Goal: Navigation & Orientation: Find specific page/section

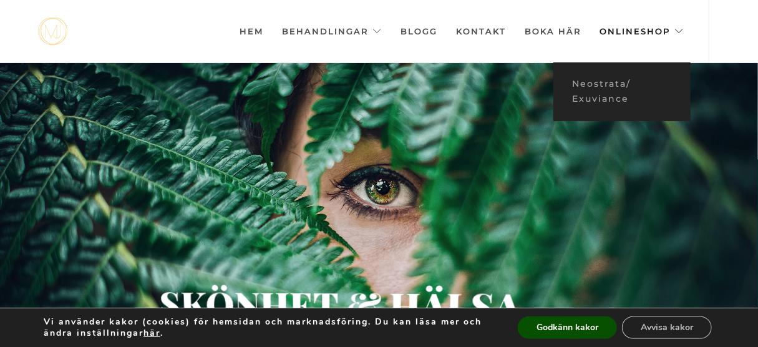
click at [625, 29] on link "Onlineshop" at bounding box center [641, 31] width 84 height 62
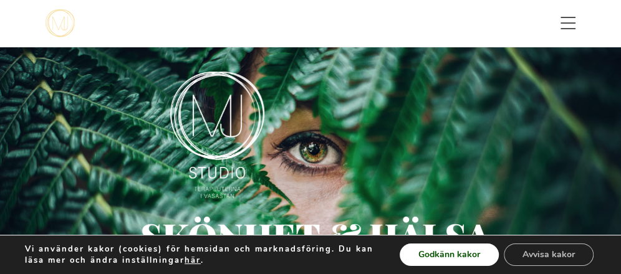
click at [415, 249] on button "Godkänn kakor" at bounding box center [449, 255] width 99 height 22
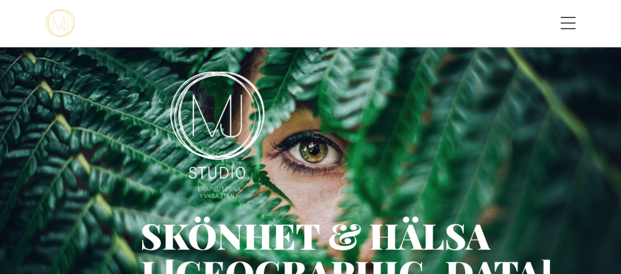
click at [569, 22] on span "Toggle menu" at bounding box center [568, 22] width 15 height 1
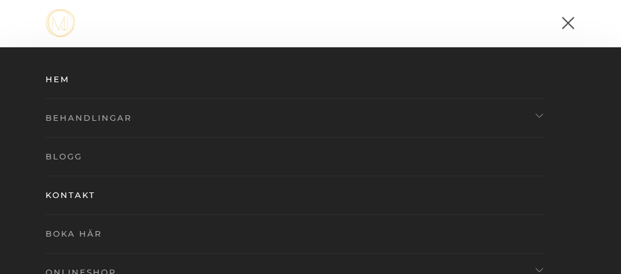
click at [567, 23] on span "Toggle menu" at bounding box center [568, 22] width 15 height 1
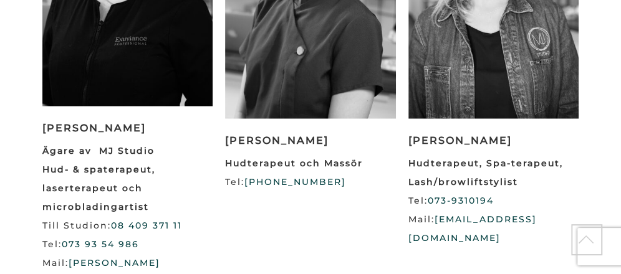
scroll to position [1398, 0]
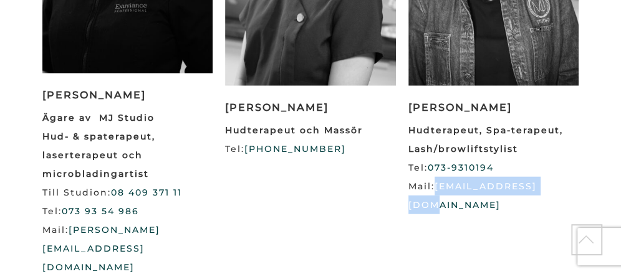
drag, startPoint x: 436, startPoint y: 142, endPoint x: 557, endPoint y: 138, distance: 120.4
click at [557, 138] on p "Hudterapeut, Spa-terapeut, Lash/browliftstylist Tel: 073-9310194 Mail: Rschris@…" at bounding box center [493, 168] width 170 height 94
copy link "Rschris@hotmail.com"
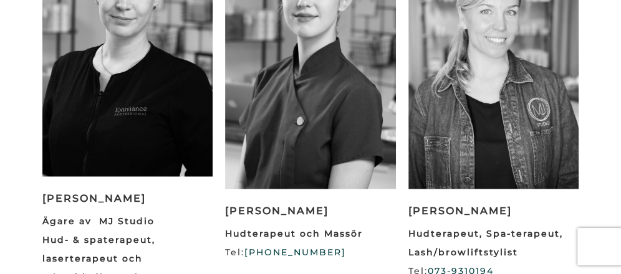
scroll to position [0, 0]
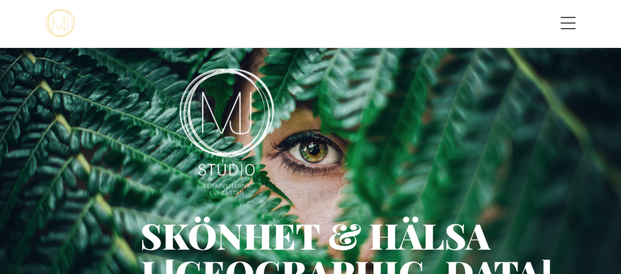
click at [234, 106] on img at bounding box center [227, 132] width 94 height 127
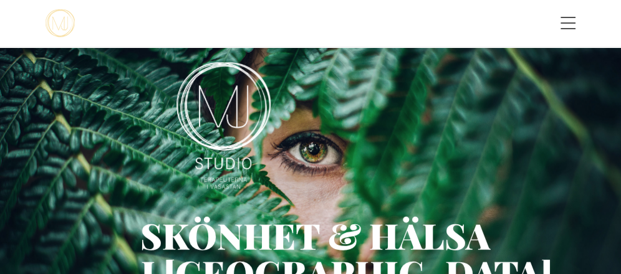
click at [297, 233] on div "Skönhet & hälsa" at bounding box center [268, 235] width 256 height 8
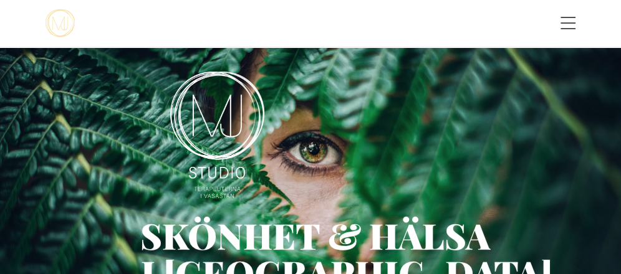
click at [566, 21] on span "Toggle menu" at bounding box center [568, 23] width 15 height 12
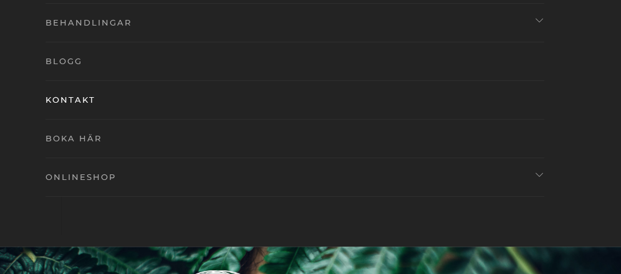
scroll to position [150, 0]
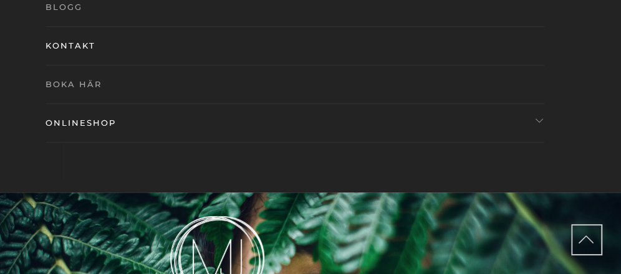
click at [65, 120] on link "Onlineshop" at bounding box center [280, 122] width 468 height 39
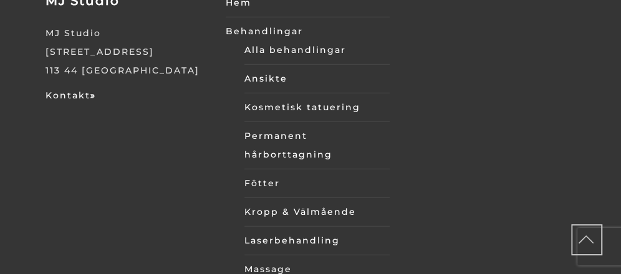
scroll to position [3894, 0]
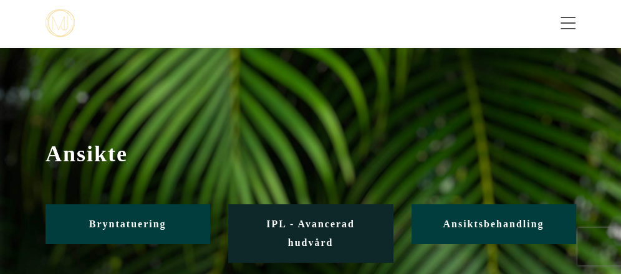
click at [305, 224] on span "IPL - Avancerad hudvård" at bounding box center [310, 233] width 89 height 29
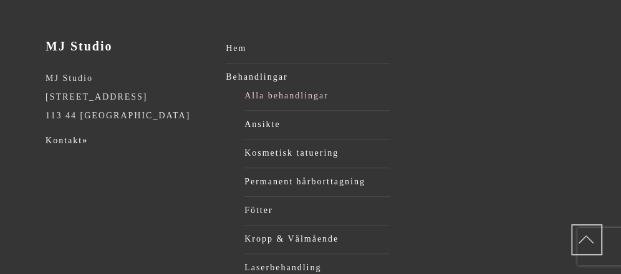
scroll to position [549, 0]
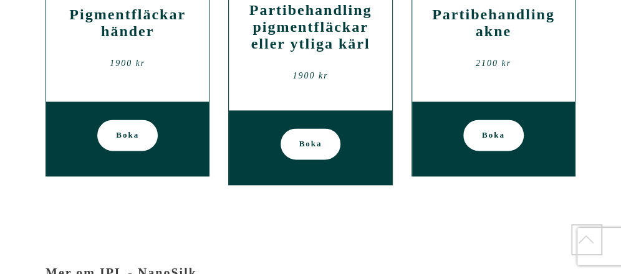
scroll to position [849, 0]
